Goal: Information Seeking & Learning: Learn about a topic

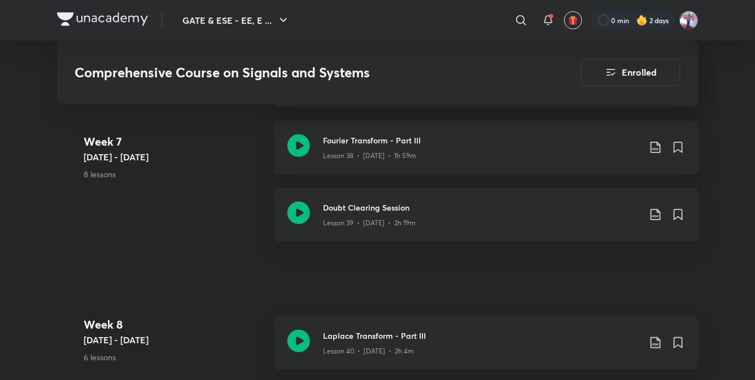
scroll to position [3520, 0]
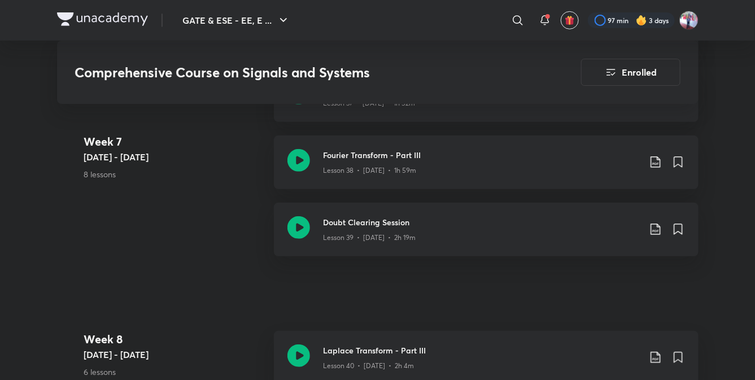
scroll to position [3601, 0]
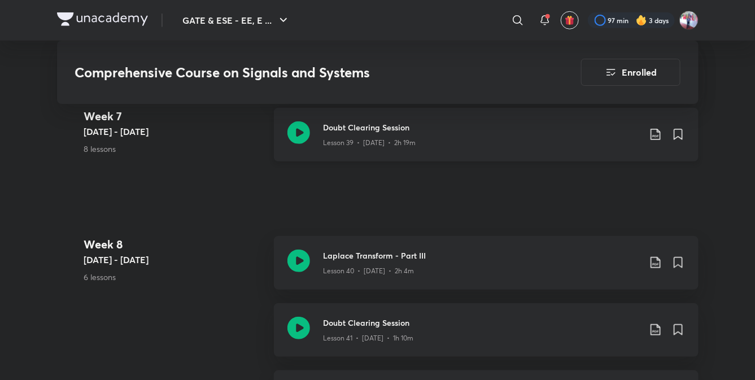
click at [386, 130] on h3 "Doubt Clearing Session" at bounding box center [482, 127] width 316 height 12
